Goal: Information Seeking & Learning: Learn about a topic

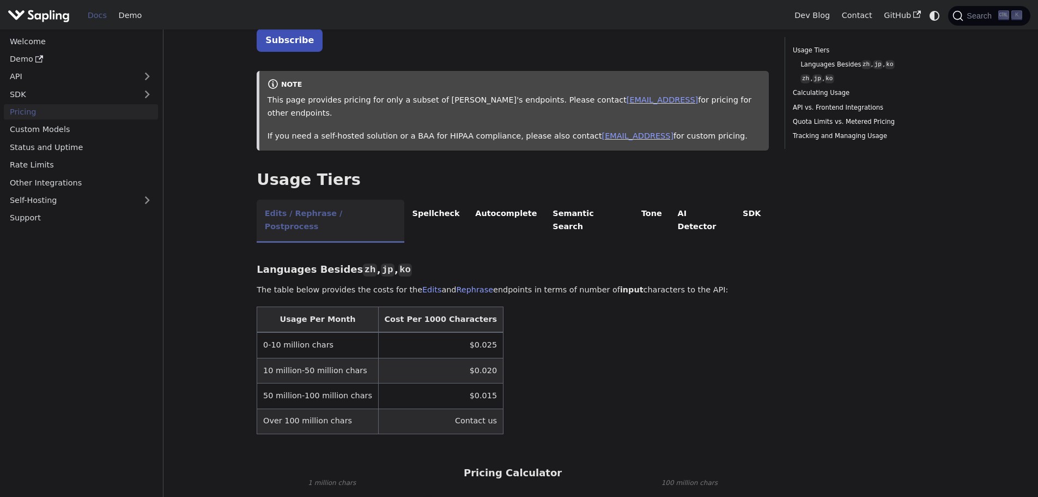
scroll to position [273, 0]
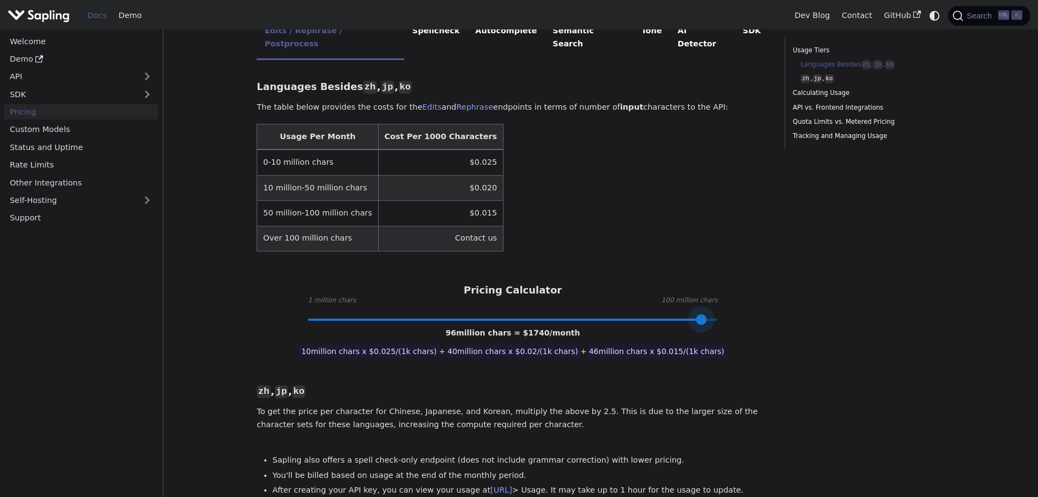
type input "100"
drag, startPoint x: 432, startPoint y: 293, endPoint x: 725, endPoint y: 291, distance: 293.3
click at [723, 314] on span at bounding box center [717, 319] width 11 height 11
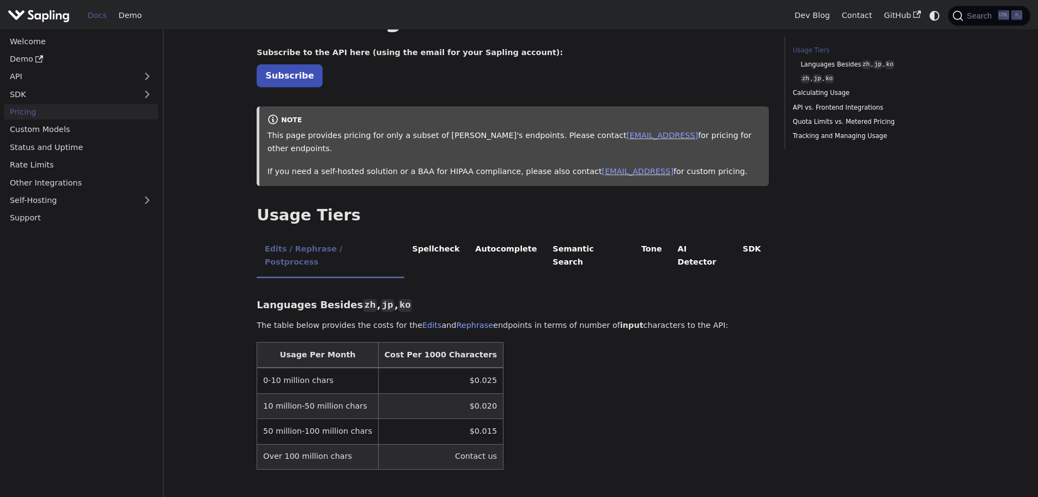
scroll to position [0, 0]
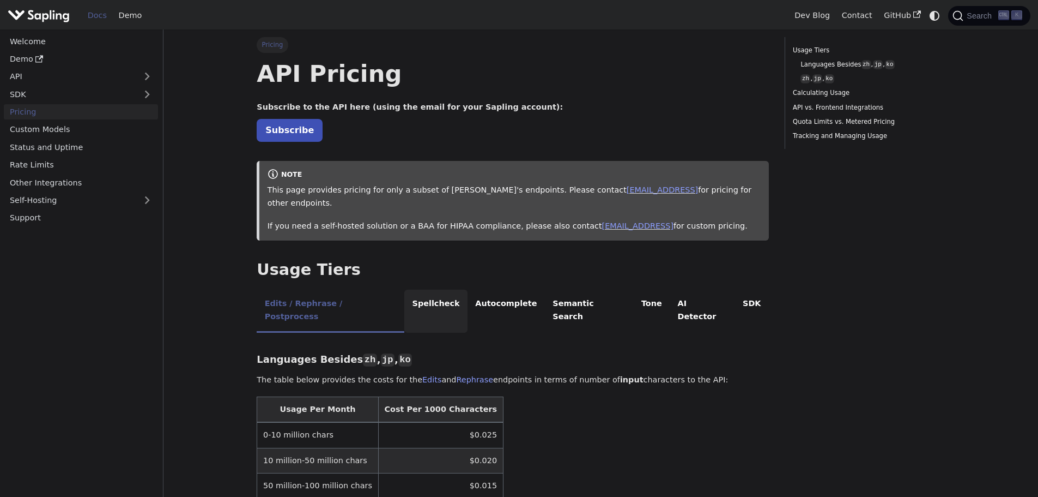
click at [417, 289] on li "Spellcheck" at bounding box center [435, 310] width 63 height 43
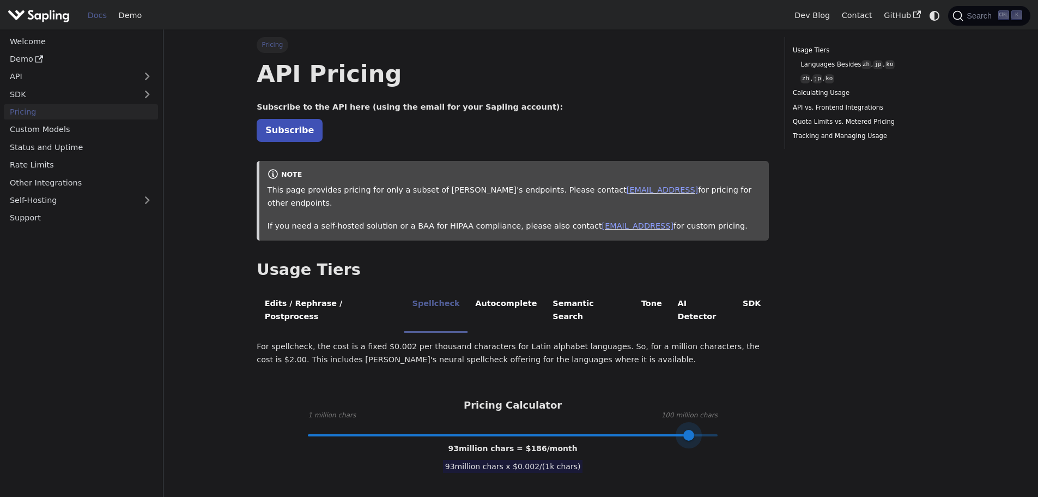
type input "100"
drag, startPoint x: 432, startPoint y: 407, endPoint x: 758, endPoint y: 407, distance: 325.4
click at [758, 407] on div "Pricing Calculator 1 million chars 100 million chars 100 million chars = $ 200 …" at bounding box center [513, 416] width 512 height 35
click at [42, 74] on link "API" at bounding box center [70, 77] width 132 height 16
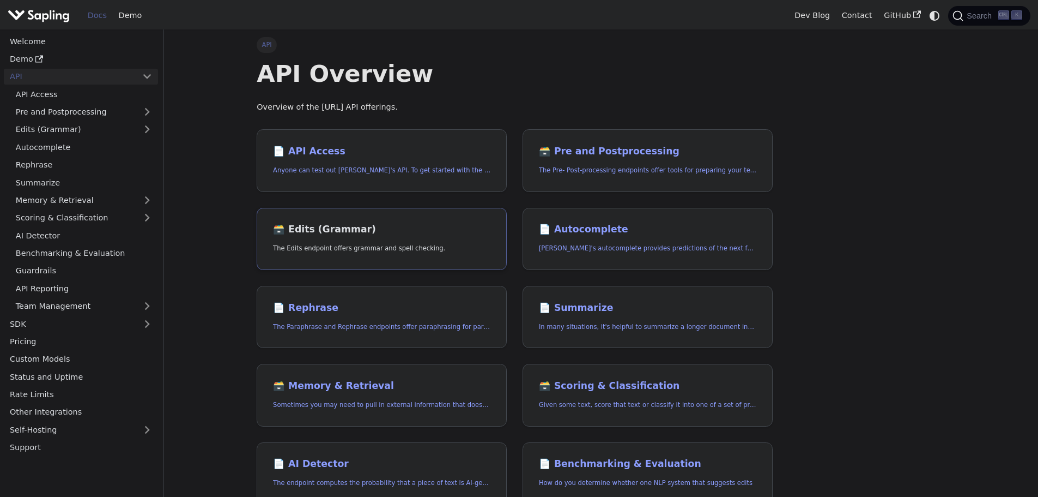
click at [339, 231] on h2 "🗃️ Edits (Grammar)" at bounding box center [382, 230] width 218 height 12
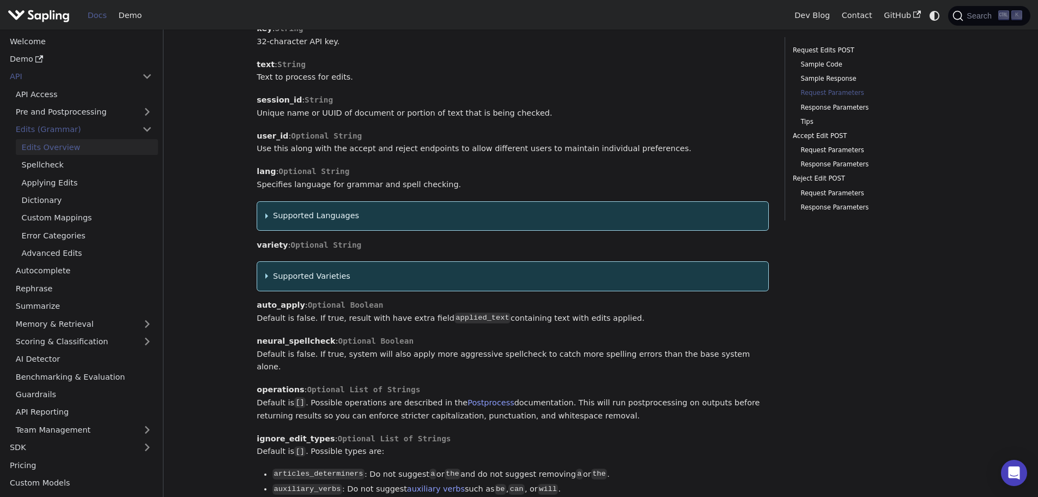
scroll to position [1145, 0]
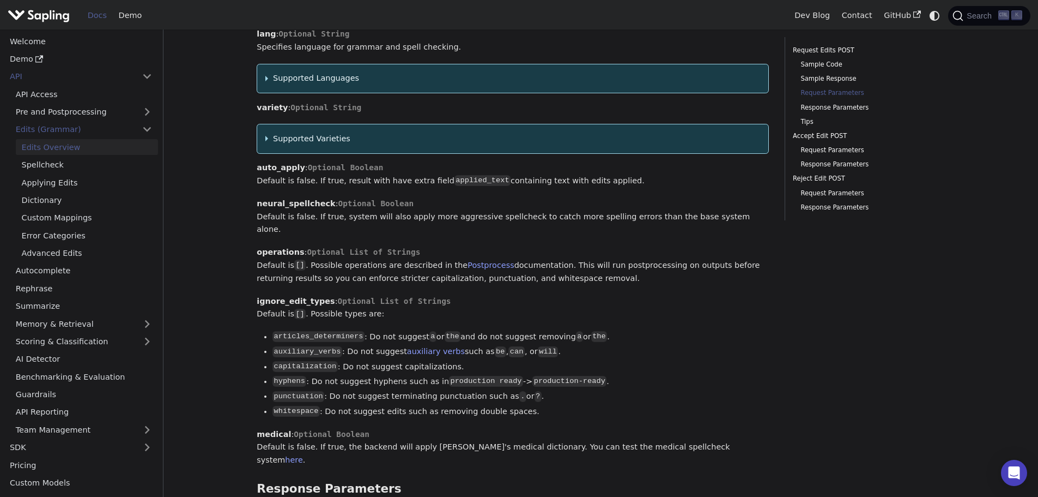
click at [266, 72] on summary "Supported Languages" at bounding box center [513, 78] width 496 height 13
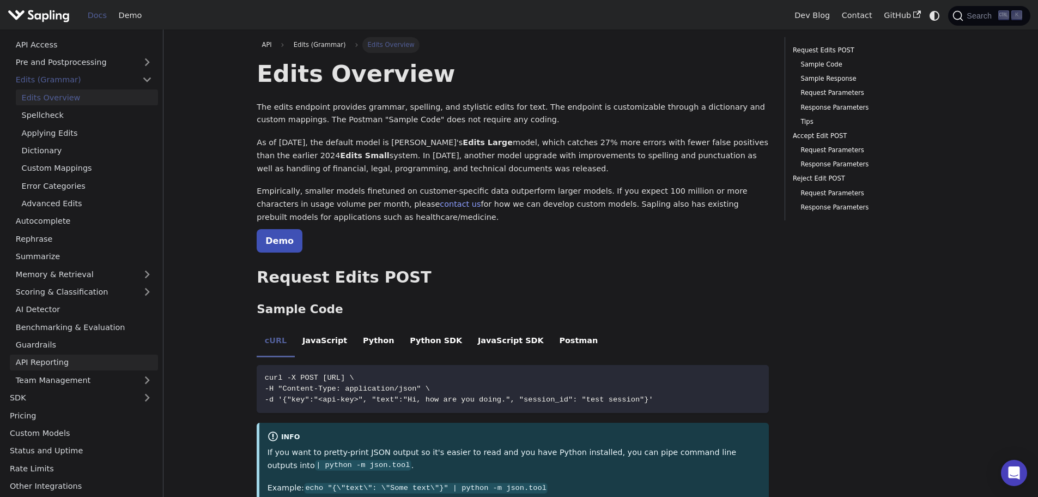
scroll to position [86, 0]
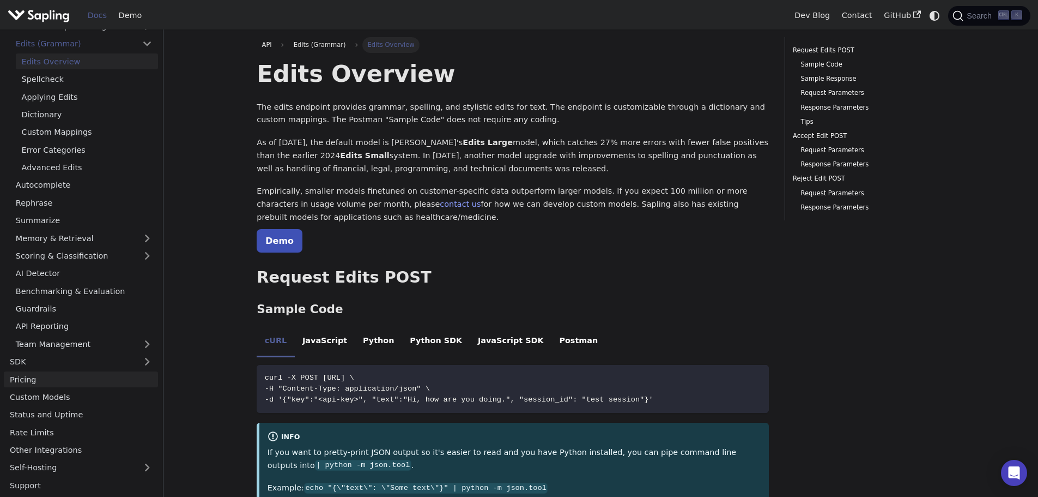
click at [64, 383] on link "Pricing" at bounding box center [81, 379] width 154 height 16
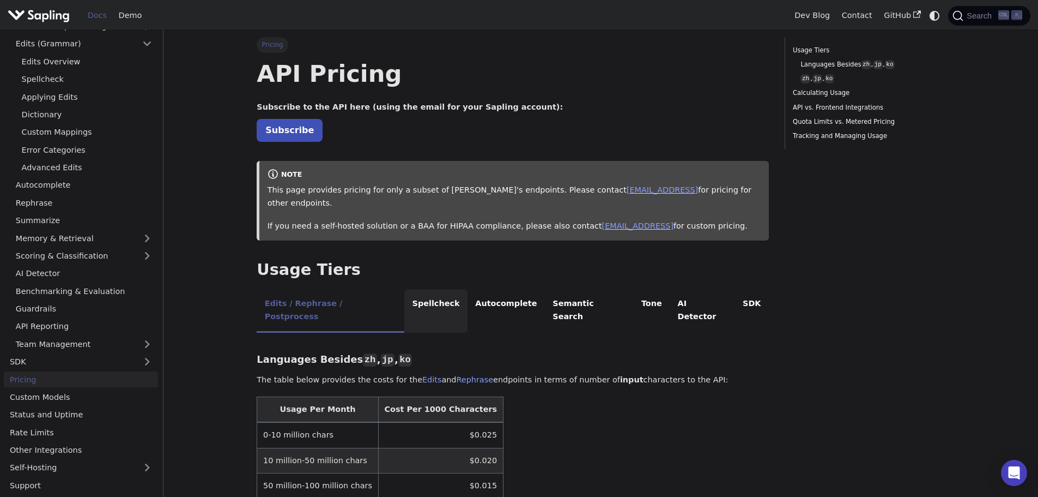
click at [416, 289] on li "Spellcheck" at bounding box center [435, 310] width 63 height 43
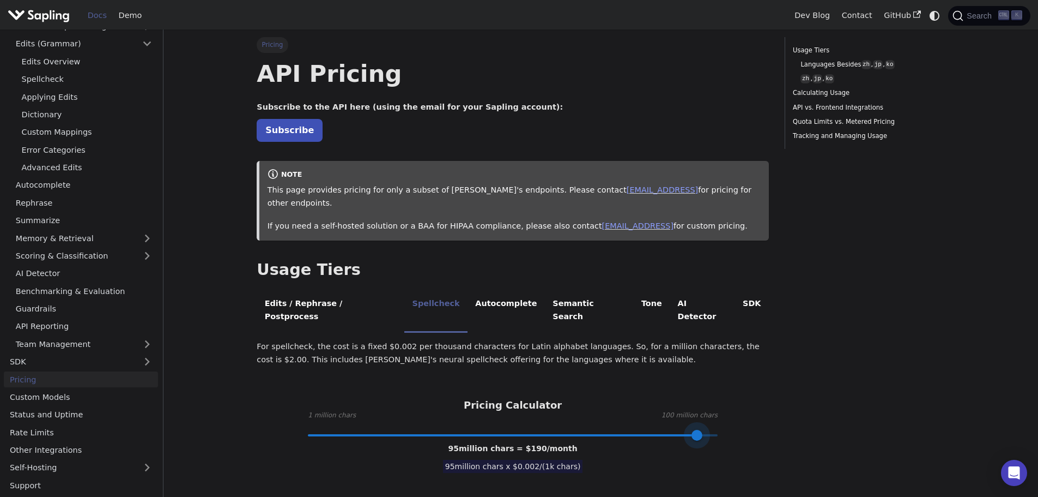
type input "100"
drag, startPoint x: 432, startPoint y: 408, endPoint x: 737, endPoint y: 413, distance: 305.3
click at [737, 413] on div "For spellcheck, the cost is a fixed $0.002 per thousand characters for Latin al…" at bounding box center [513, 426] width 512 height 172
click at [703, 454] on div "For spellcheck, the cost is a fixed $0.002 per thousand characters for Latin al…" at bounding box center [513, 426] width 512 height 172
click at [627, 189] on link "[EMAIL_ADDRESS]" at bounding box center [662, 189] width 71 height 9
